Goal: Use online tool/utility

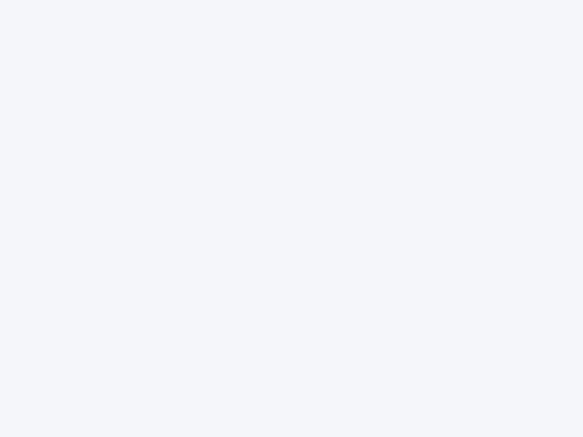
click at [292, 219] on div at bounding box center [291, 218] width 583 height 437
